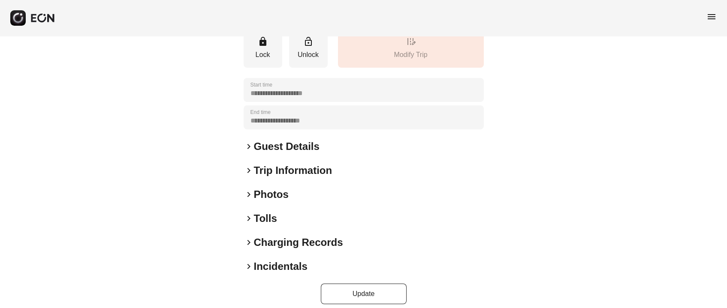
scroll to position [119, 0]
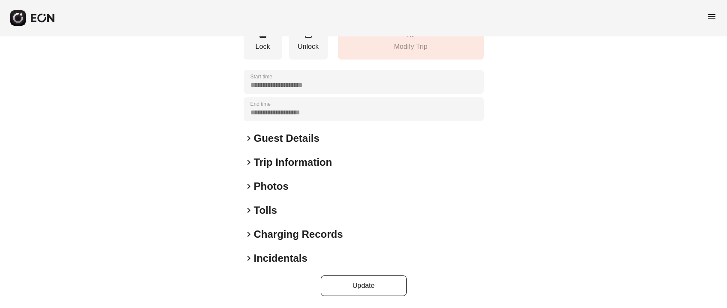
click at [266, 188] on h2 "Photos" at bounding box center [271, 187] width 35 height 14
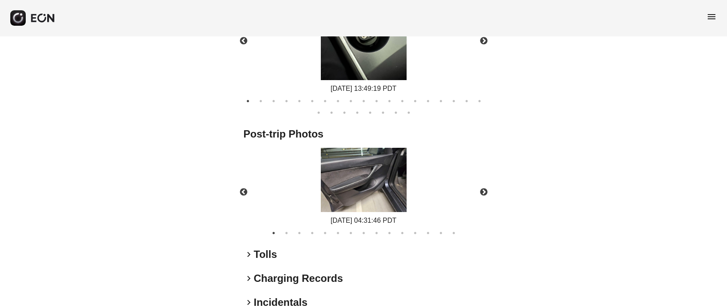
scroll to position [486, 0]
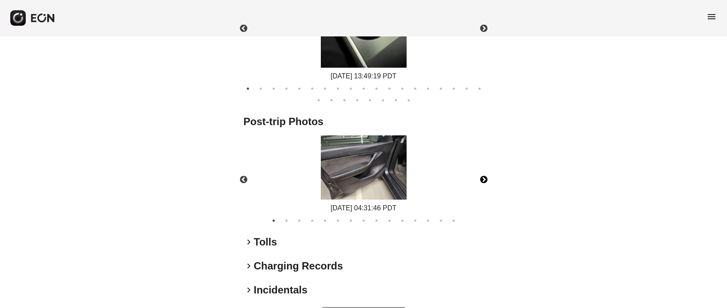
click at [480, 187] on button "Next" at bounding box center [484, 180] width 30 height 30
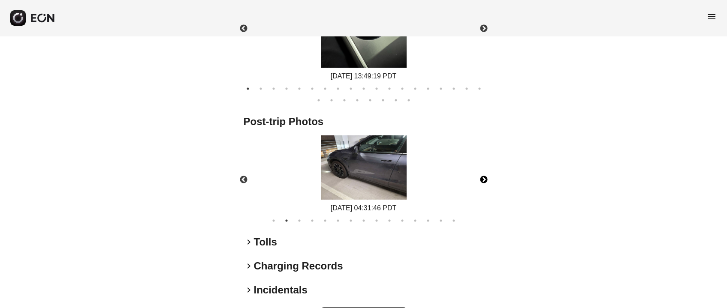
click at [480, 187] on button "Next" at bounding box center [484, 180] width 30 height 30
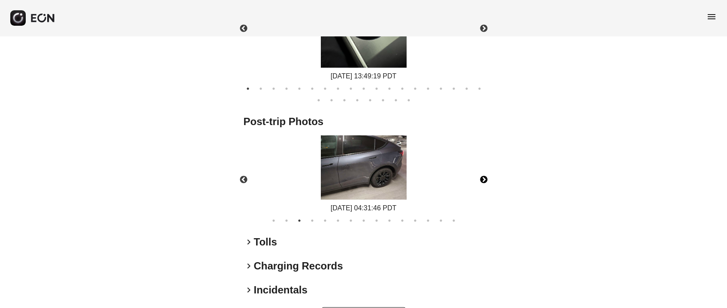
click at [480, 187] on button "Next" at bounding box center [484, 180] width 30 height 30
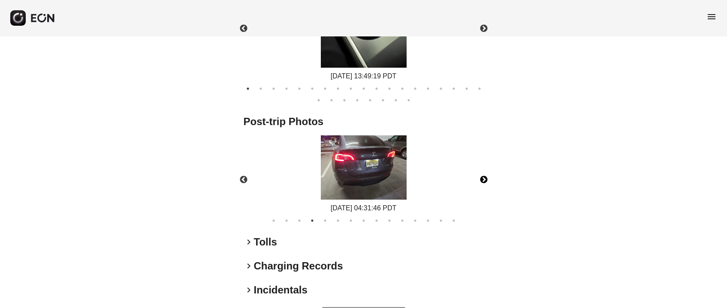
click at [480, 187] on button "Next" at bounding box center [484, 180] width 30 height 30
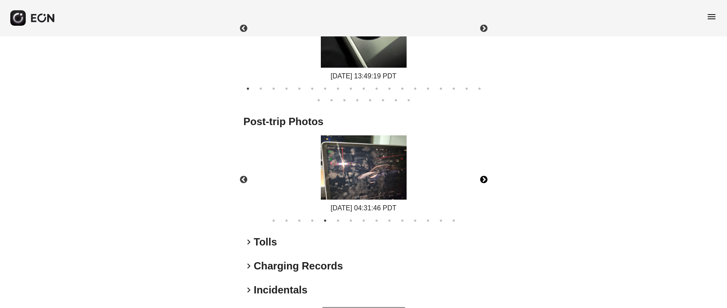
click at [480, 187] on button "Next" at bounding box center [484, 180] width 30 height 30
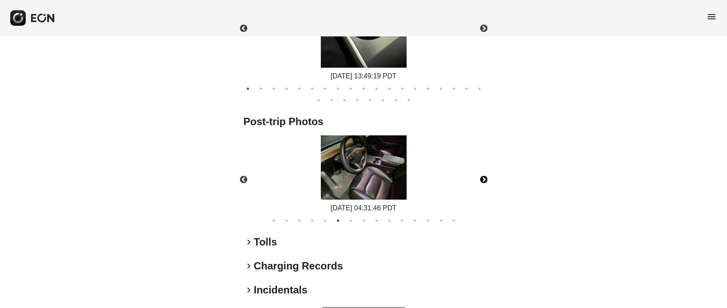
click at [480, 187] on button "Next" at bounding box center [484, 180] width 30 height 30
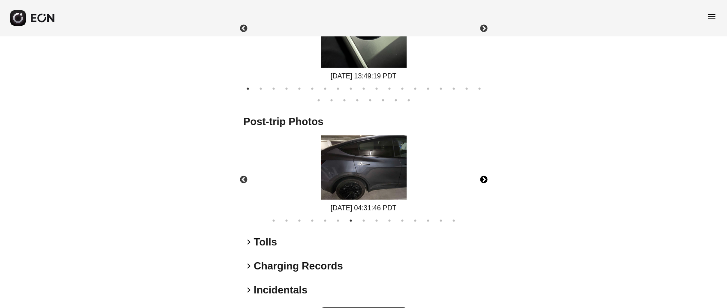
click at [480, 187] on button "Next" at bounding box center [484, 180] width 30 height 30
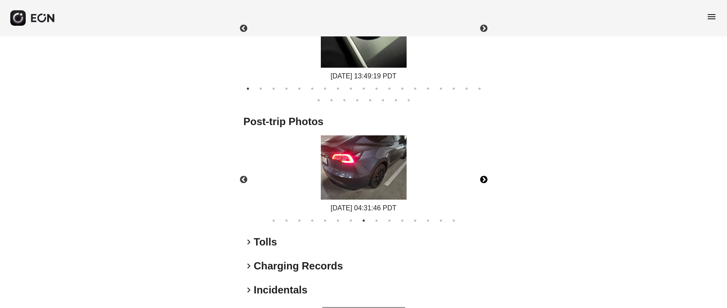
click at [480, 187] on button "Next" at bounding box center [484, 180] width 30 height 30
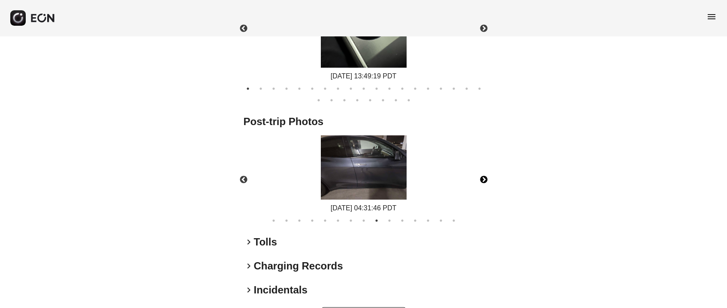
click at [480, 187] on button "Next" at bounding box center [484, 180] width 30 height 30
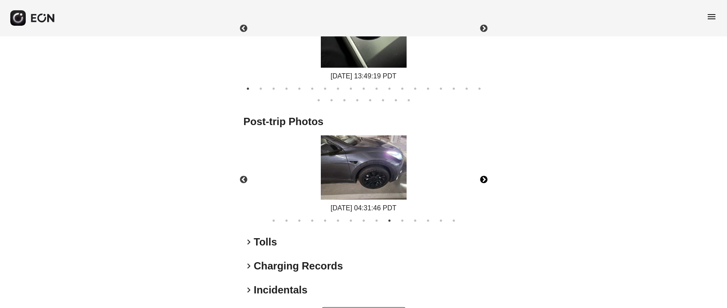
click at [480, 187] on button "Next" at bounding box center [484, 180] width 30 height 30
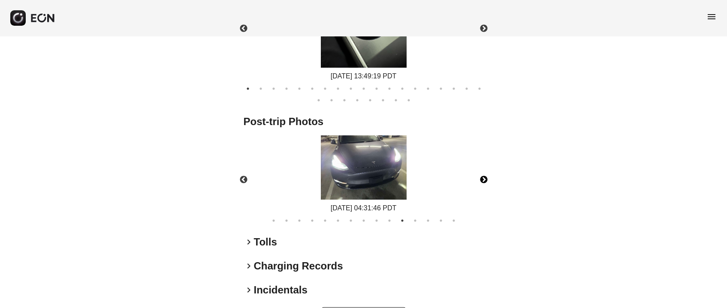
click at [480, 187] on button "Next" at bounding box center [484, 180] width 30 height 30
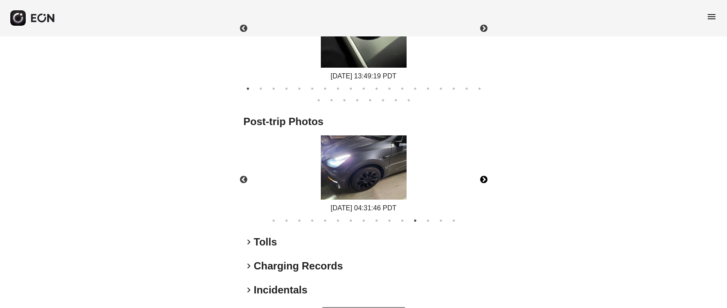
click at [480, 187] on button "Next" at bounding box center [484, 180] width 30 height 30
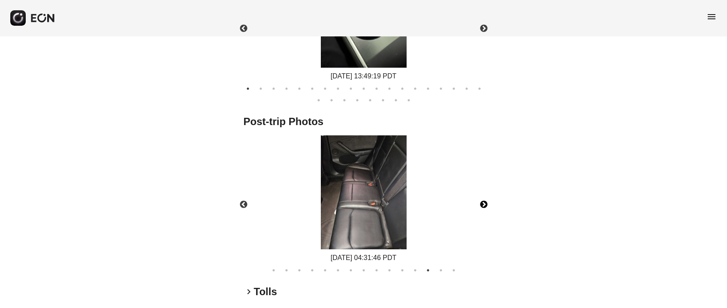
click at [480, 187] on div "[DATE] 04:31:46 PDT" at bounding box center [363, 200] width 255 height 128
click at [484, 197] on button "Next" at bounding box center [484, 205] width 30 height 30
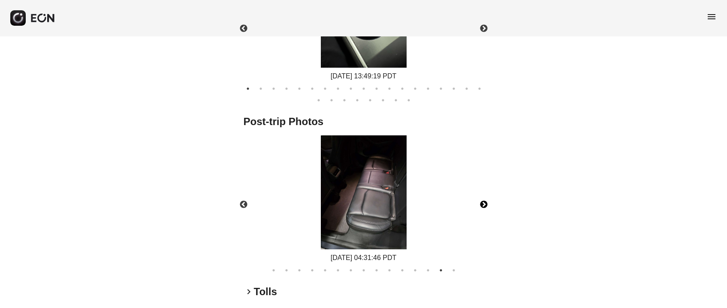
click at [484, 197] on button "Next" at bounding box center [484, 205] width 30 height 30
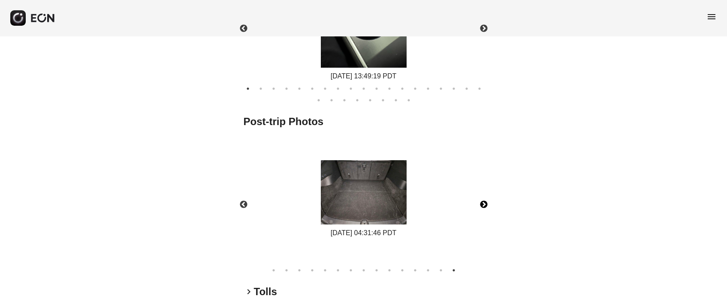
click at [484, 197] on button "Next" at bounding box center [484, 205] width 30 height 30
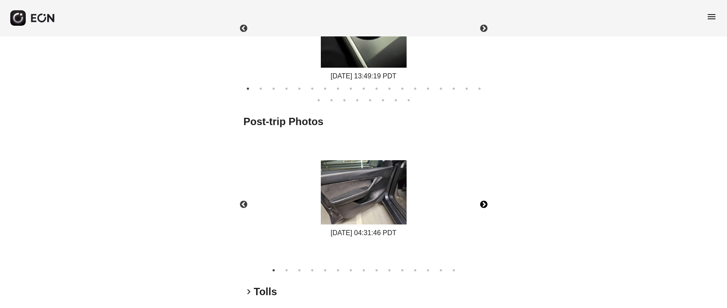
click at [484, 197] on button "Next" at bounding box center [484, 205] width 30 height 30
